Goal: Information Seeking & Learning: Learn about a topic

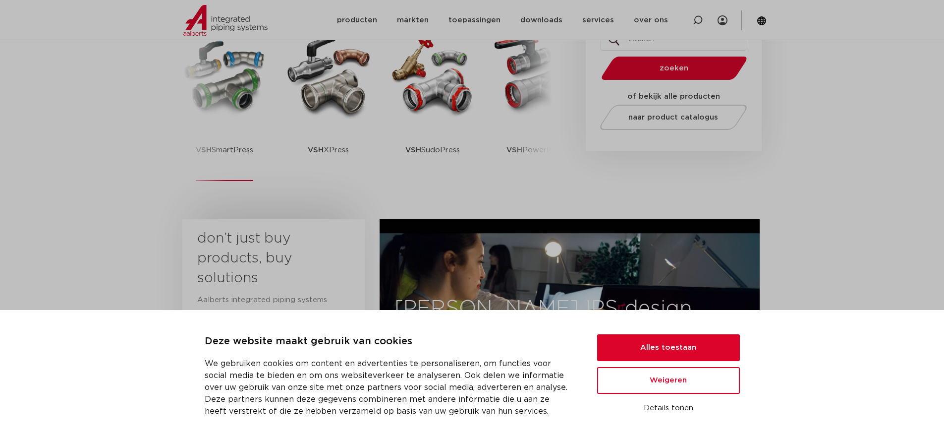
click at [213, 152] on p "VSH SmartPress" at bounding box center [225, 150] width 58 height 62
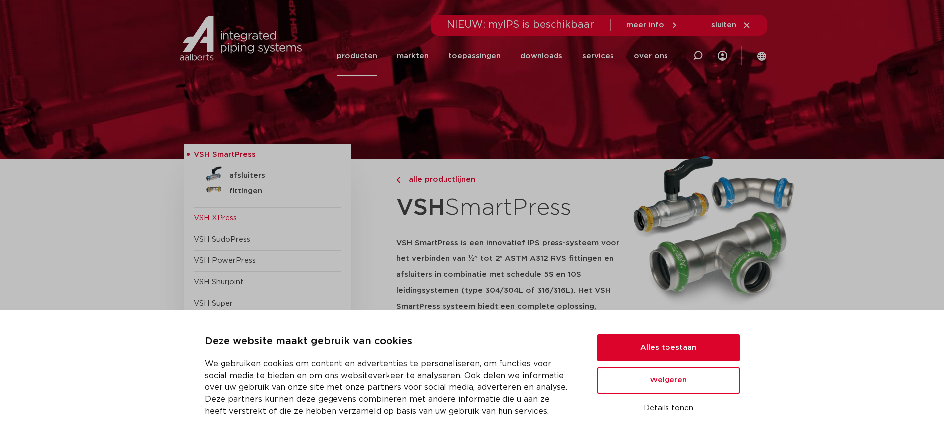
click at [220, 174] on img at bounding box center [214, 174] width 16 height 16
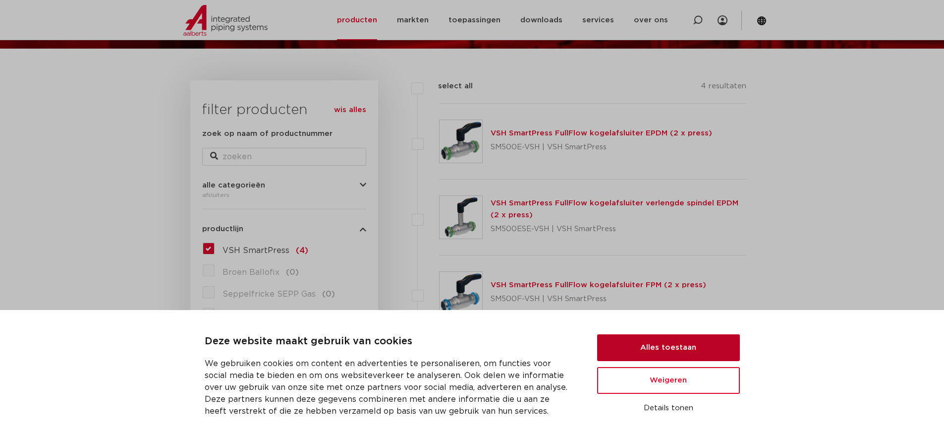
click at [648, 343] on button "Alles toestaan" at bounding box center [668, 347] width 143 height 27
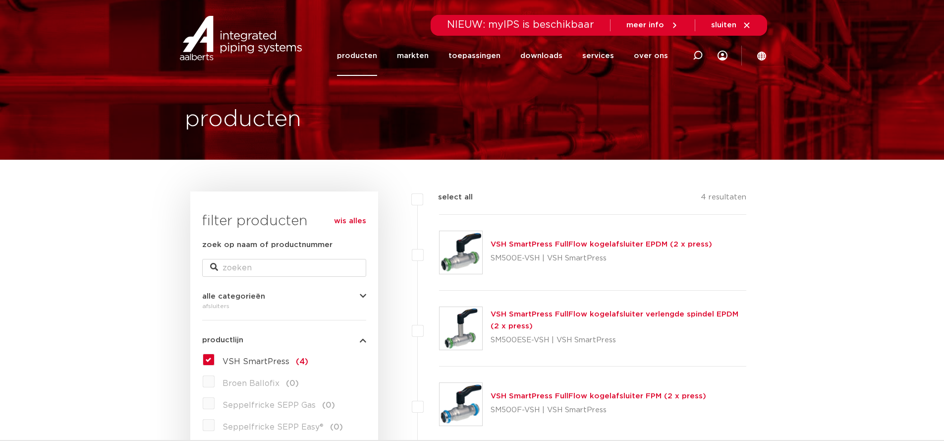
click at [368, 57] on link "producten" at bounding box center [357, 56] width 40 height 40
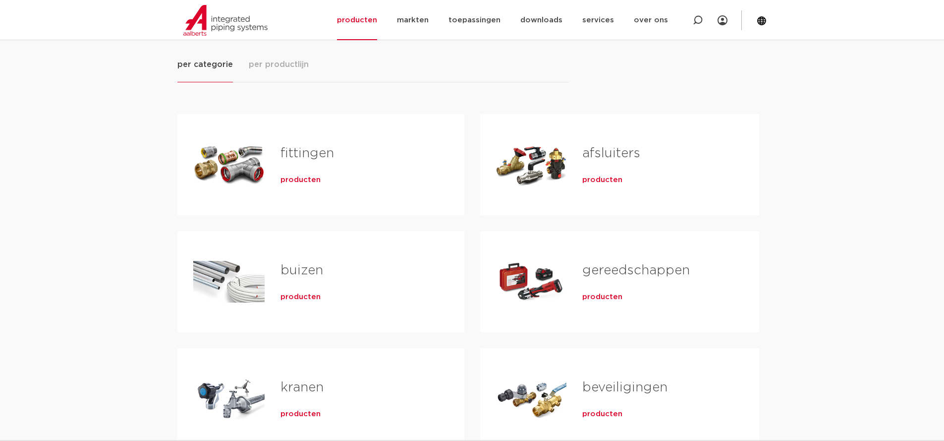
scroll to position [149, 0]
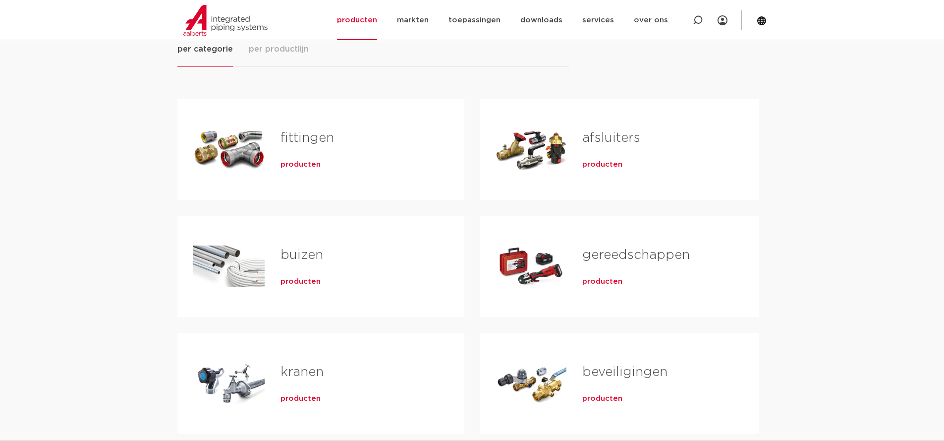
click at [312, 164] on span "producten" at bounding box center [301, 165] width 40 height 10
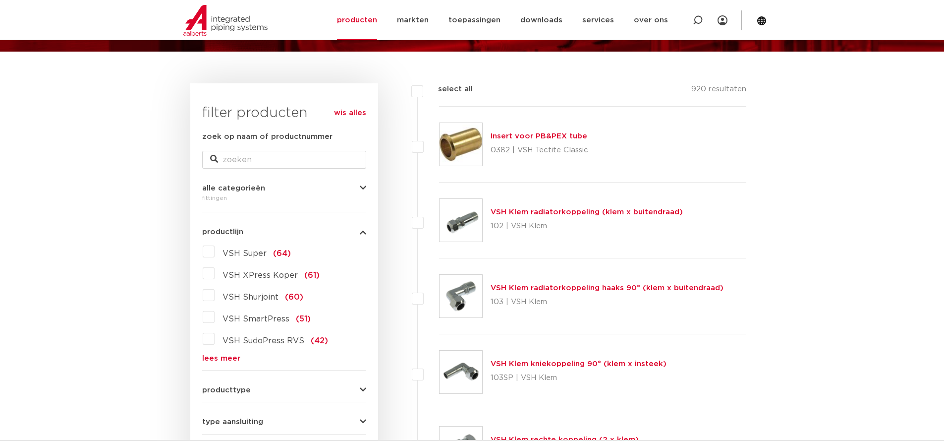
scroll to position [50, 0]
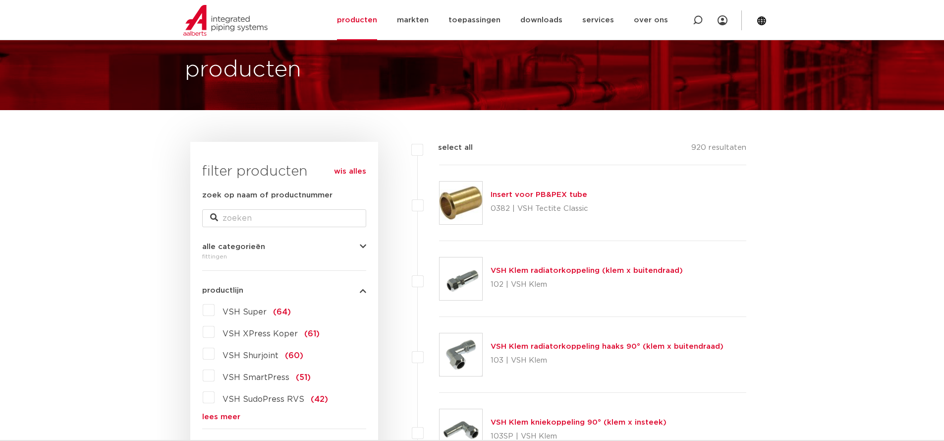
click at [227, 416] on link "lees meer" at bounding box center [284, 416] width 164 height 7
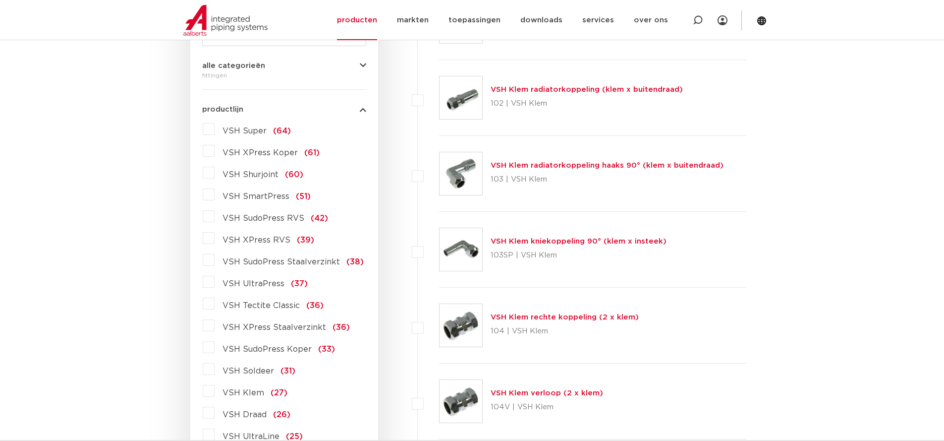
scroll to position [248, 0]
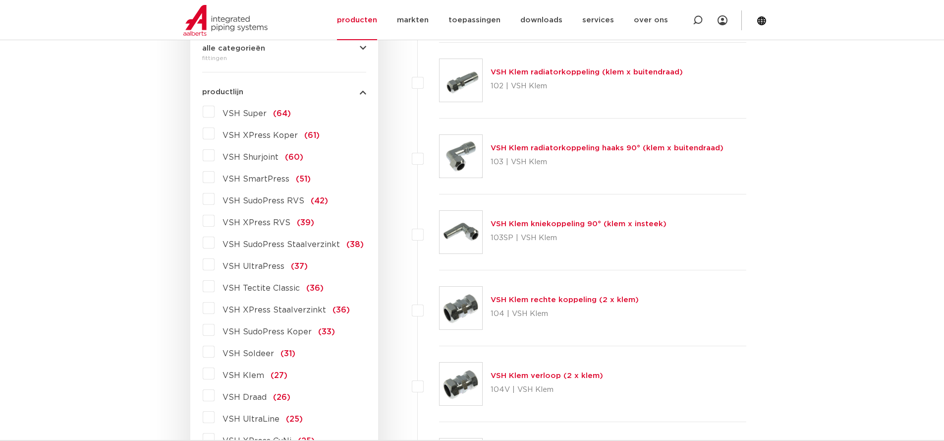
click at [279, 310] on span "VSH XPress Staalverzinkt" at bounding box center [275, 310] width 104 height 8
click at [0, 0] on input "VSH XPress Staalverzinkt (36)" at bounding box center [0, 0] width 0 height 0
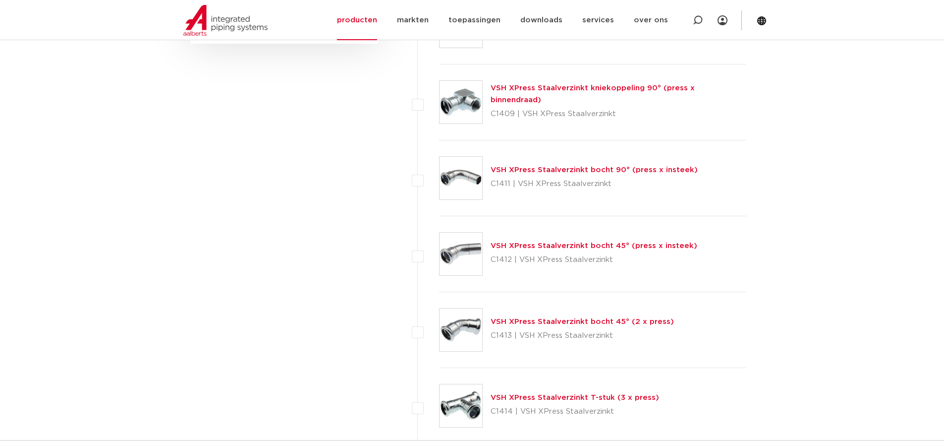
scroll to position [744, 0]
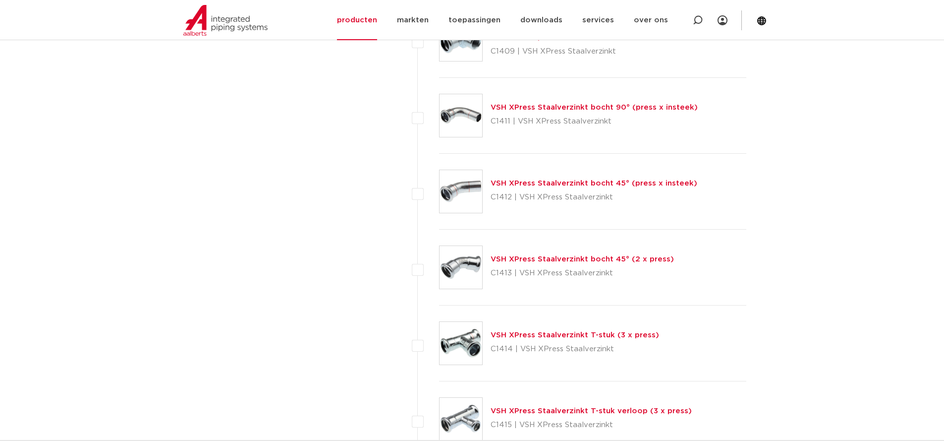
click at [555, 335] on link "VSH XPress Staalverzinkt T-stuk (3 x press)" at bounding box center [575, 334] width 169 height 7
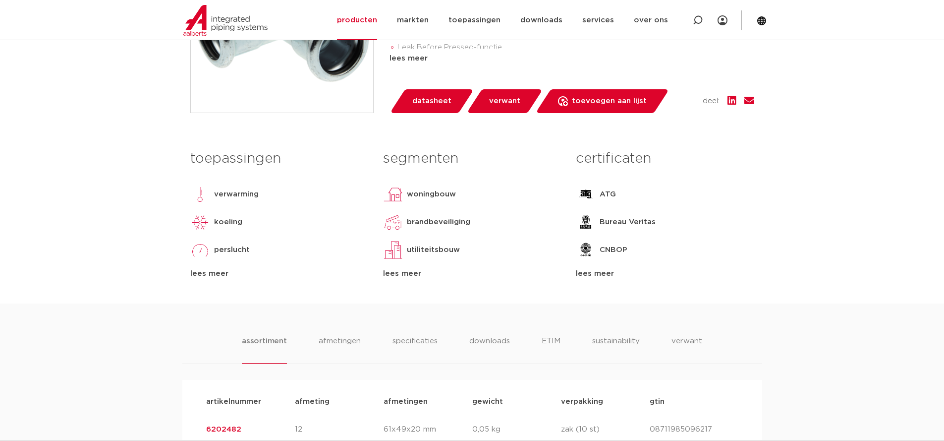
scroll to position [149, 0]
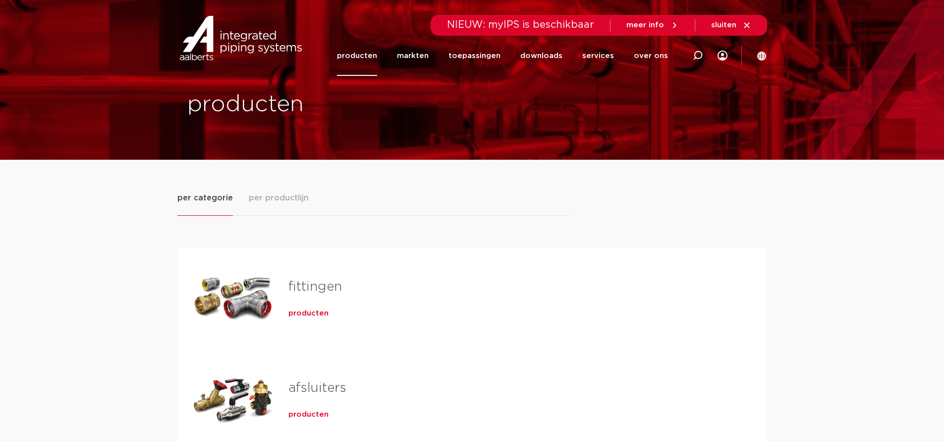
click at [307, 308] on span "producten" at bounding box center [309, 313] width 40 height 10
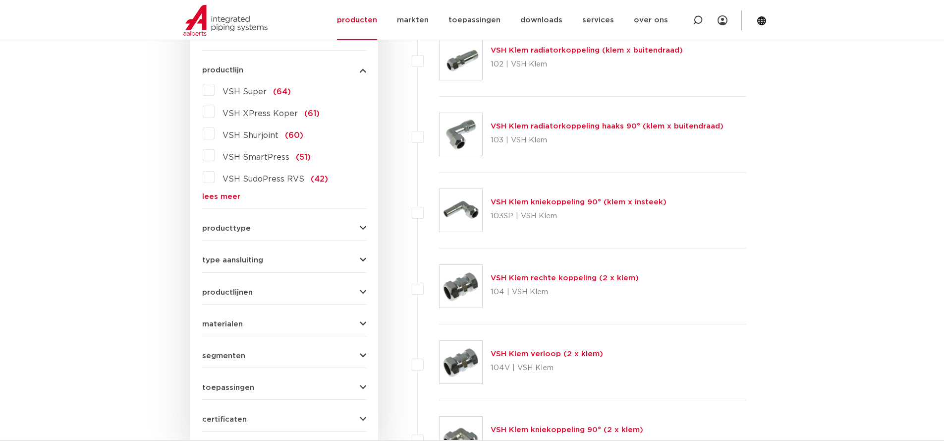
scroll to position [267, 0]
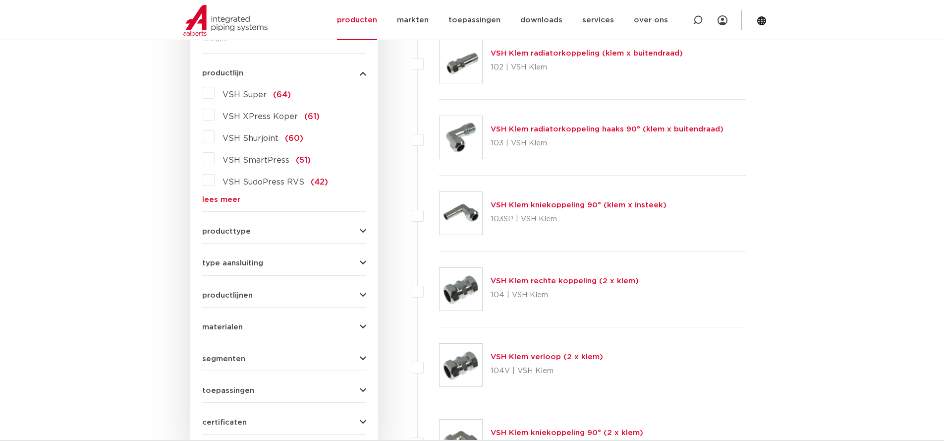
click at [228, 201] on link "lees meer" at bounding box center [284, 199] width 164 height 7
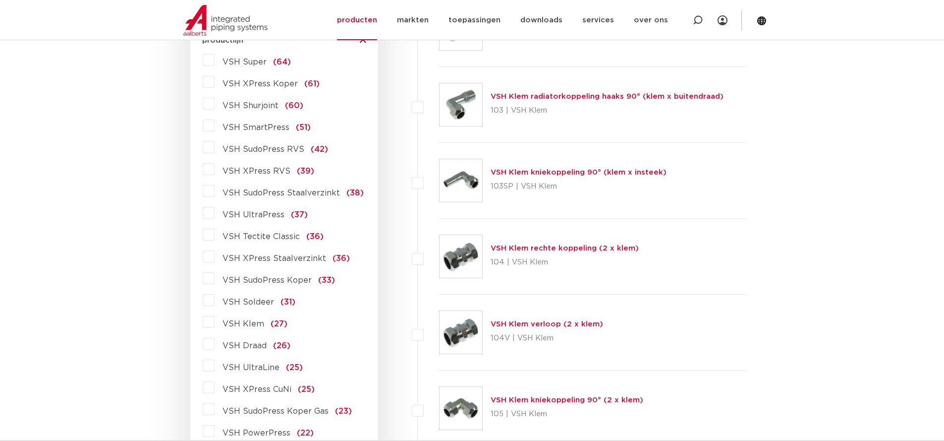
scroll to position [316, 0]
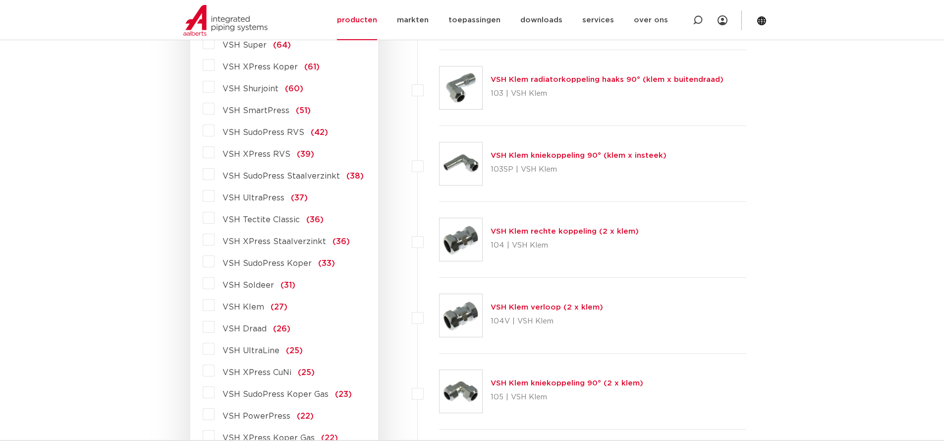
click at [269, 240] on span "VSH XPress Staalverzinkt" at bounding box center [275, 241] width 104 height 8
click at [0, 0] on input "VSH XPress Staalverzinkt (36)" at bounding box center [0, 0] width 0 height 0
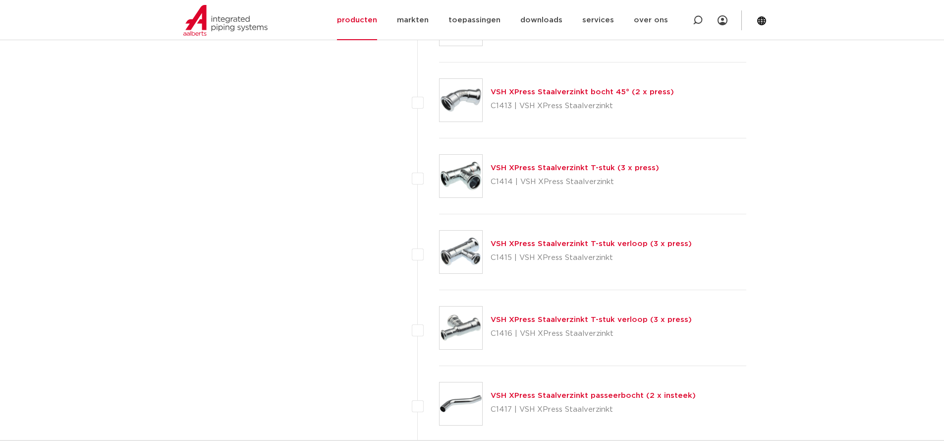
scroll to position [911, 0]
click at [560, 317] on link "VSH XPress Staalverzinkt T-stuk verloop (3 x press)" at bounding box center [591, 318] width 201 height 7
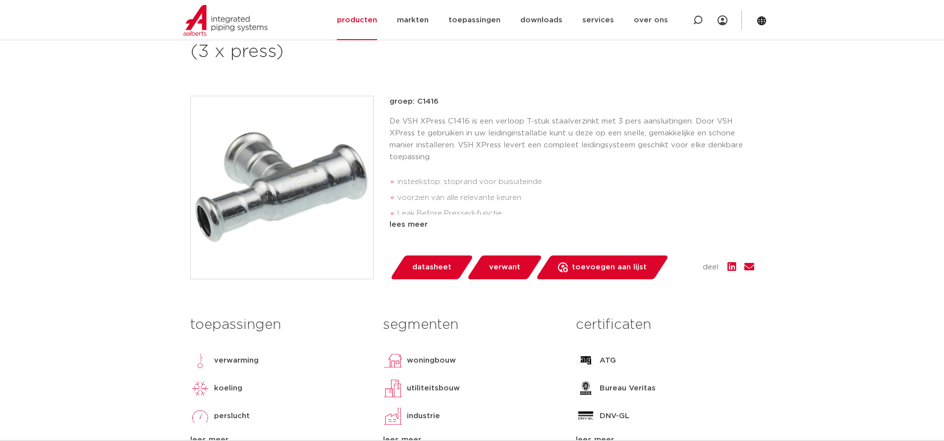
scroll to position [155, 0]
